Goal: Information Seeking & Learning: Learn about a topic

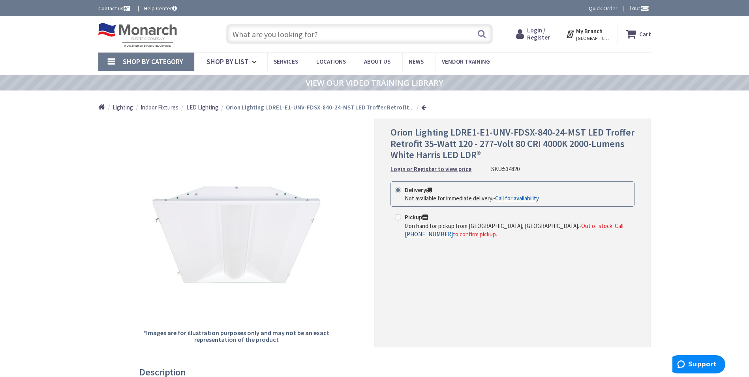
click at [193, 108] on span "LED Lighting" at bounding box center [202, 107] width 32 height 8
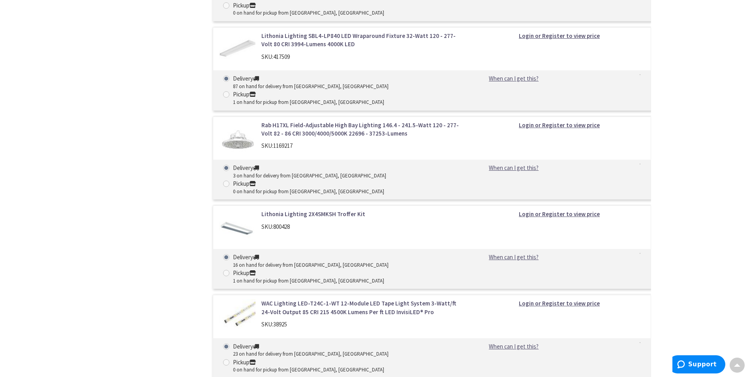
scroll to position [1145, 0]
